Goal: Check status: Check status

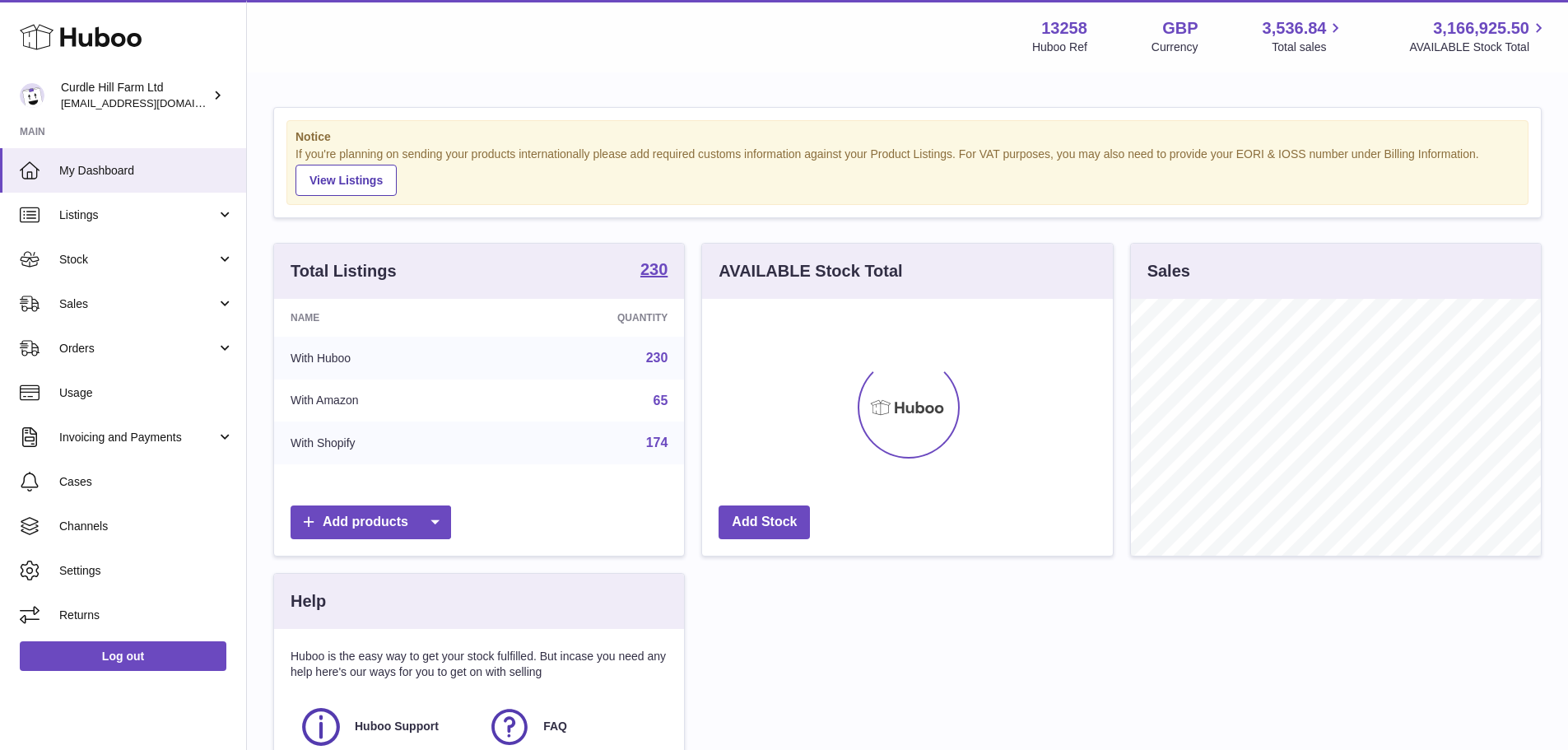
scroll to position [257, 411]
click at [112, 320] on link "Sales" at bounding box center [122, 304] width 246 height 45
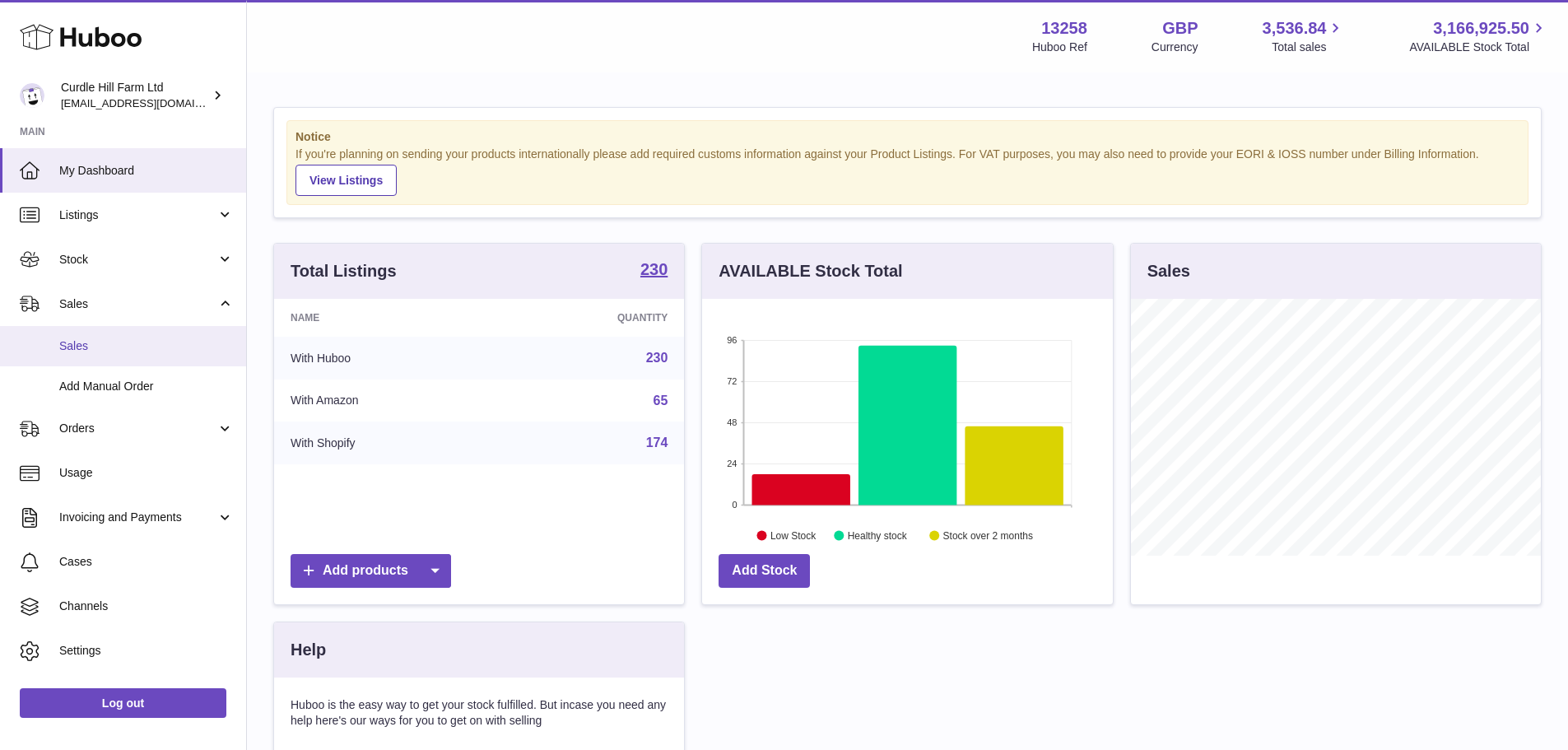
click at [104, 340] on span "Sales" at bounding box center [146, 347] width 174 height 16
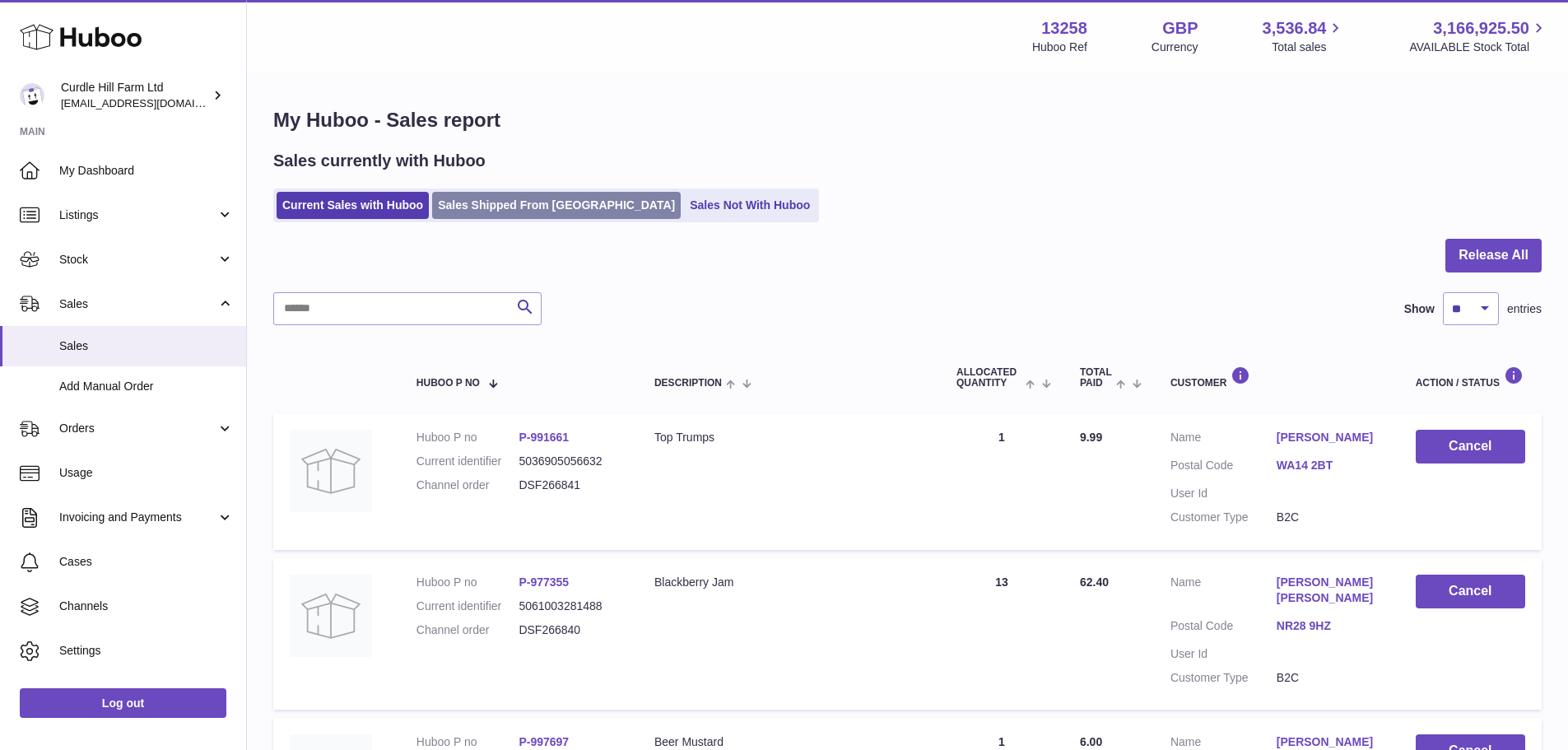
click at [461, 210] on link "Sales Shipped From [GEOGRAPHIC_DATA]" at bounding box center [557, 206] width 248 height 27
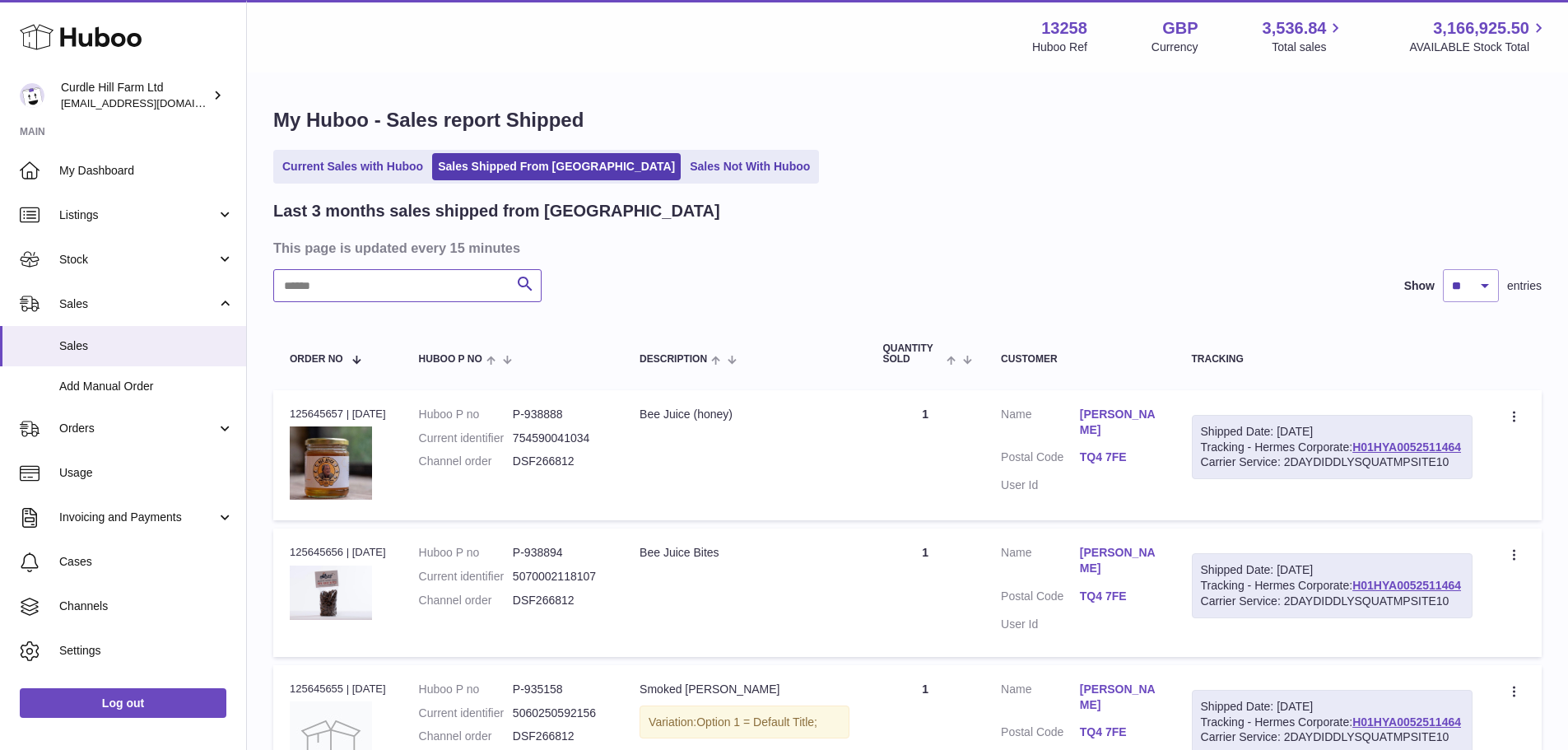
click at [437, 284] on input "text" at bounding box center [407, 285] width 268 height 33
paste input "*********"
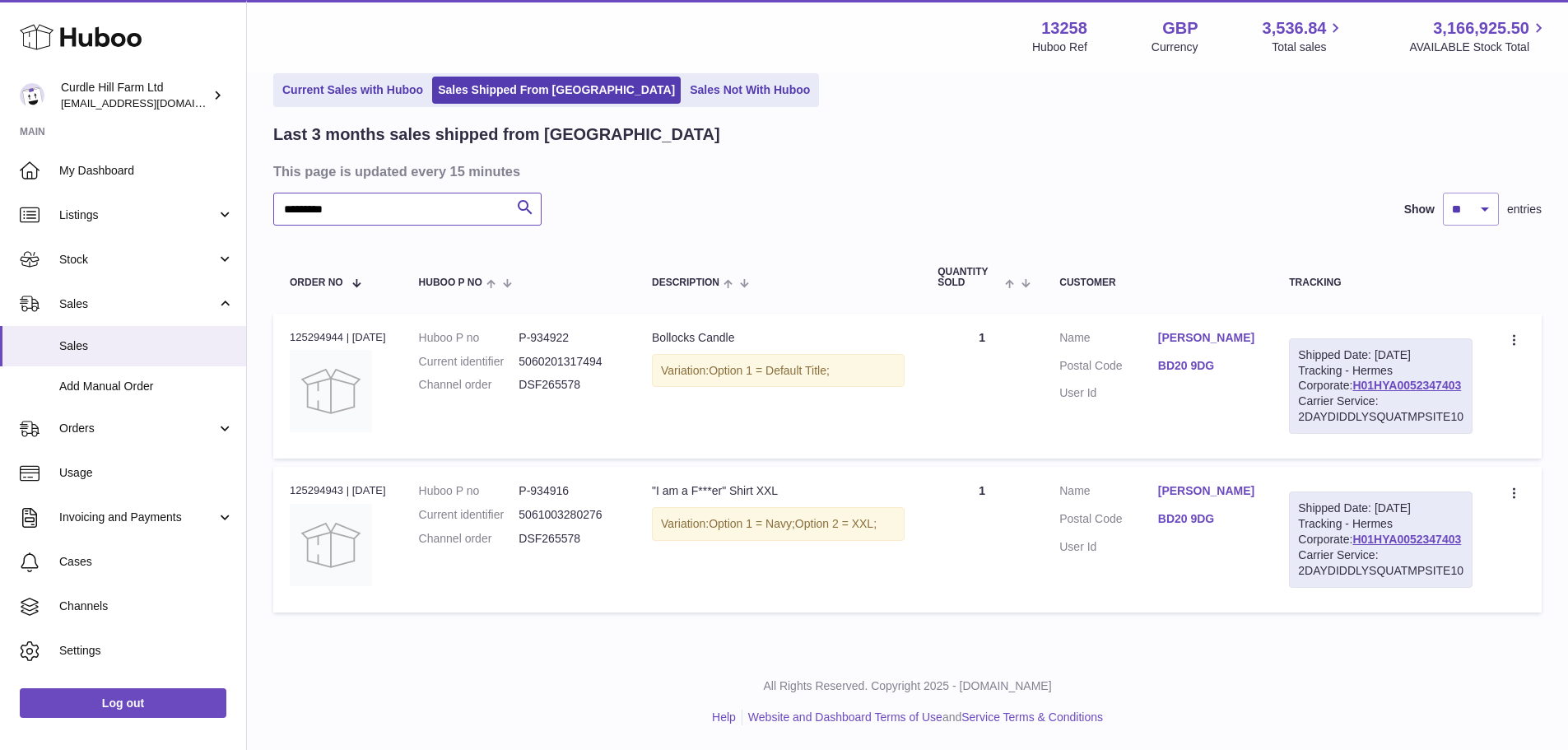
scroll to position [139, 0]
type input "*********"
click at [576, 330] on dd "P-934922" at bounding box center [568, 338] width 100 height 16
copy dd "934922"
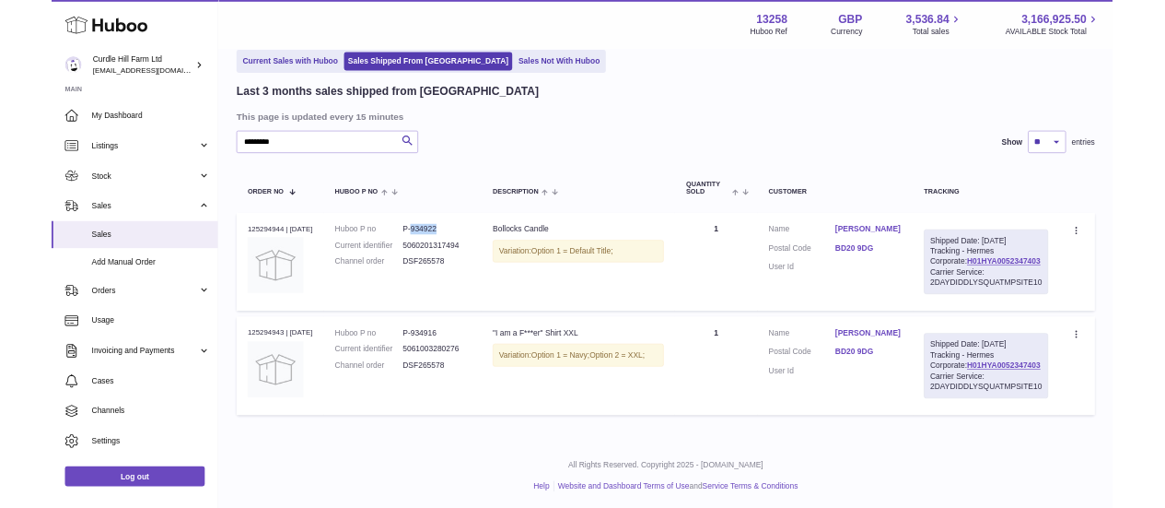
scroll to position [154, 0]
